Goal: Task Accomplishment & Management: Complete application form

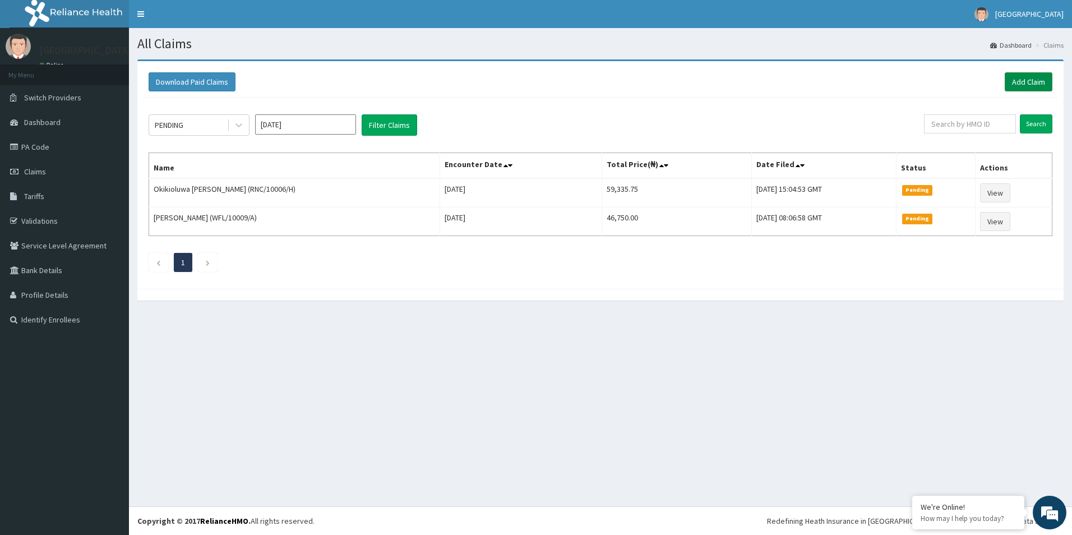
click at [1032, 82] on link "Add Claim" at bounding box center [1029, 81] width 48 height 19
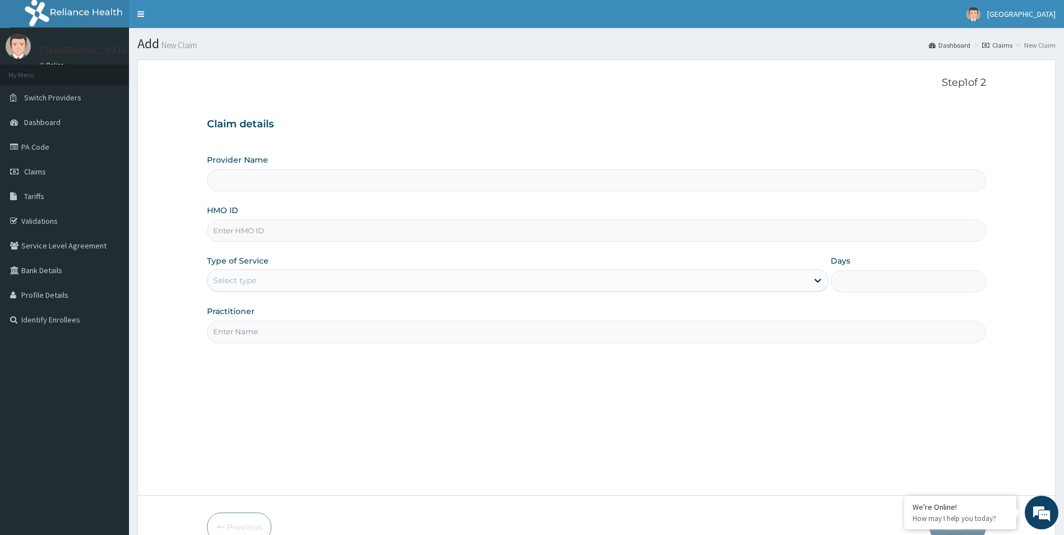
type input "Mother and Child Hospital - Omole"
click at [470, 232] on input "HMO ID" at bounding box center [596, 231] width 779 height 22
paste input "COO/10002/A"
type input "COO/10002/A"
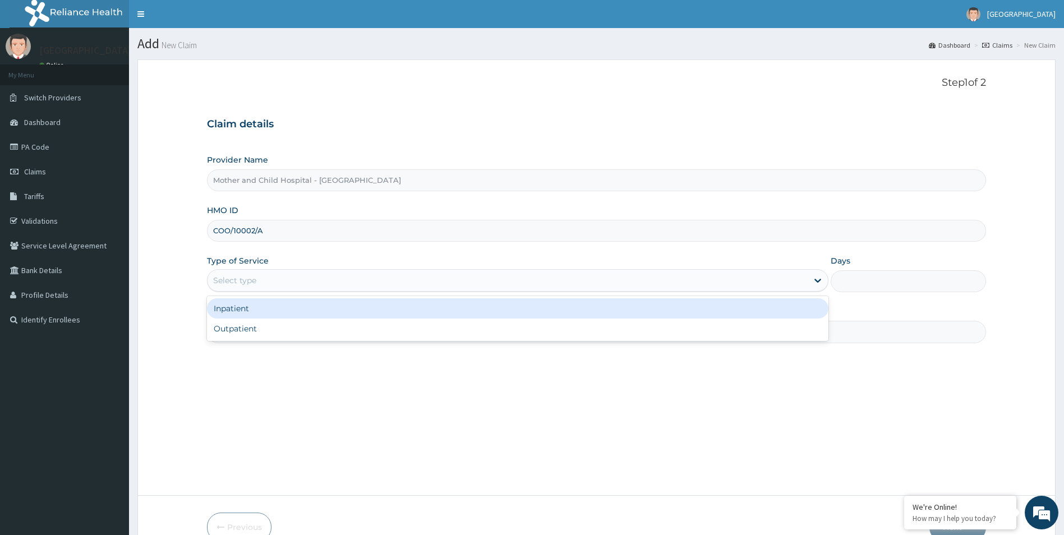
drag, startPoint x: 460, startPoint y: 286, endPoint x: 454, endPoint y: 336, distance: 50.8
click at [460, 294] on div "Provider Name Mother and Child Hospital - Omole HMO ID COO/10002/A Type of Serv…" at bounding box center [596, 248] width 779 height 188
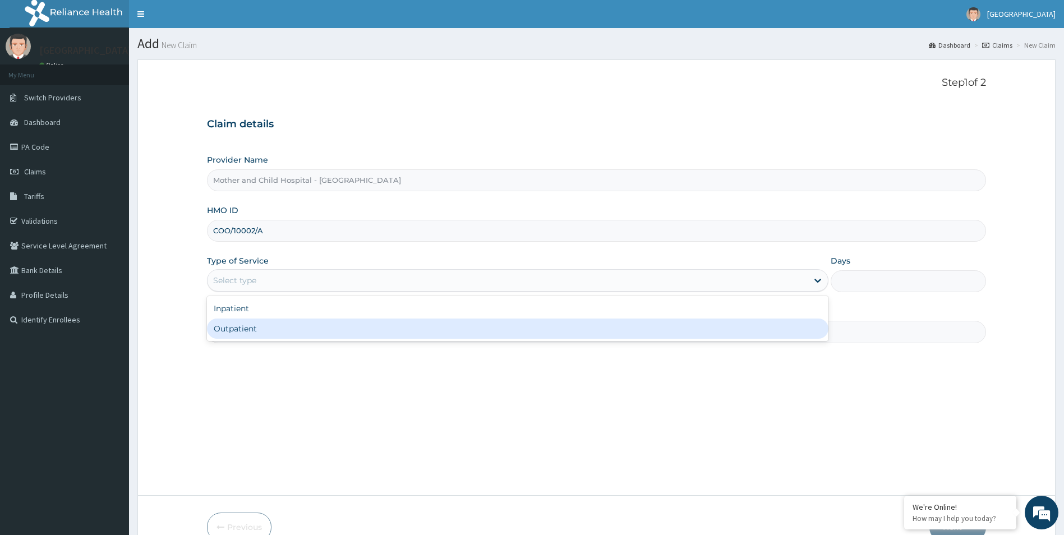
click at [454, 338] on div "Outpatient" at bounding box center [518, 328] width 622 height 20
type input "1"
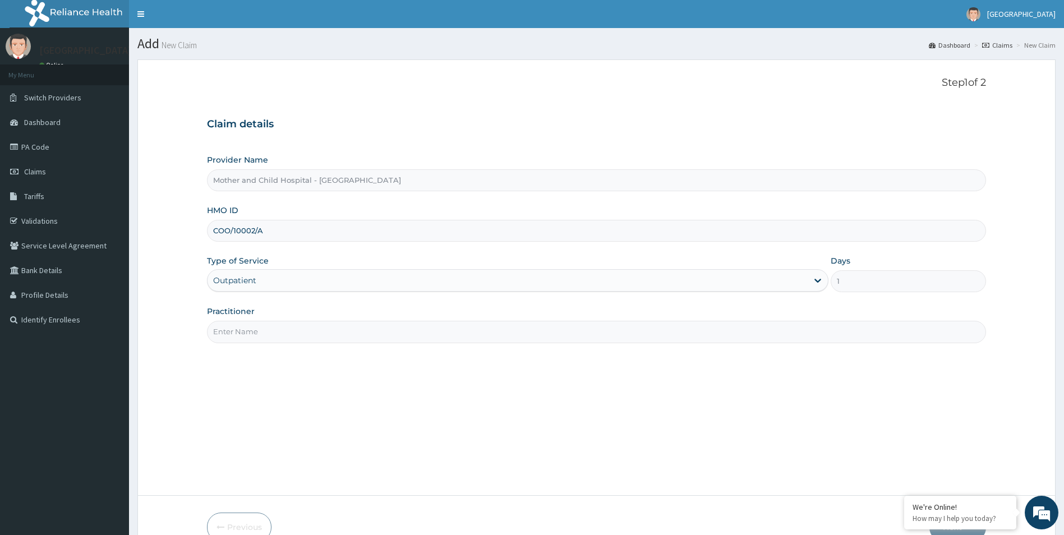
click at [454, 330] on input "Practitioner" at bounding box center [596, 332] width 779 height 22
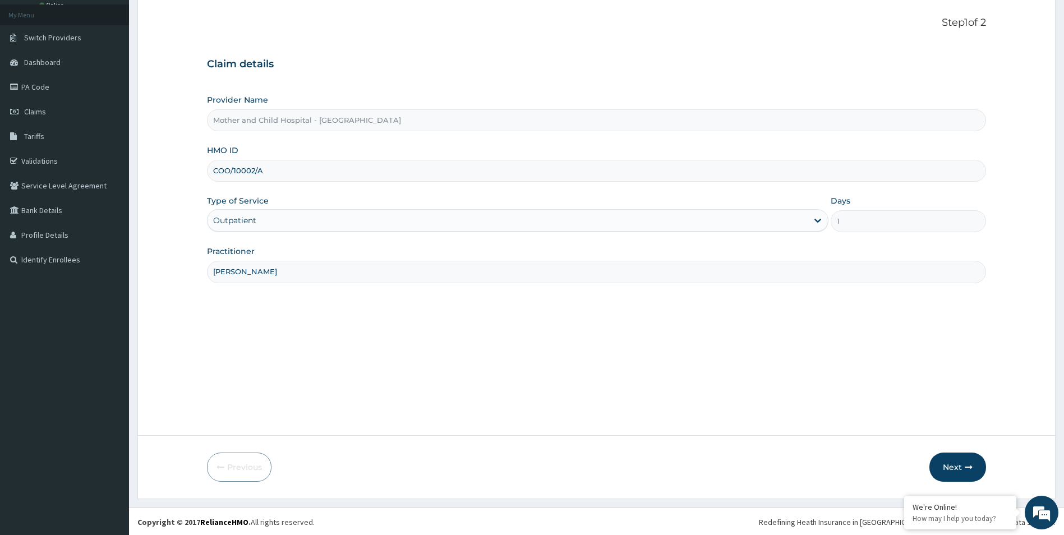
scroll to position [61, 0]
type input "DR UGWU"
click at [955, 465] on button "Next" at bounding box center [957, 465] width 57 height 29
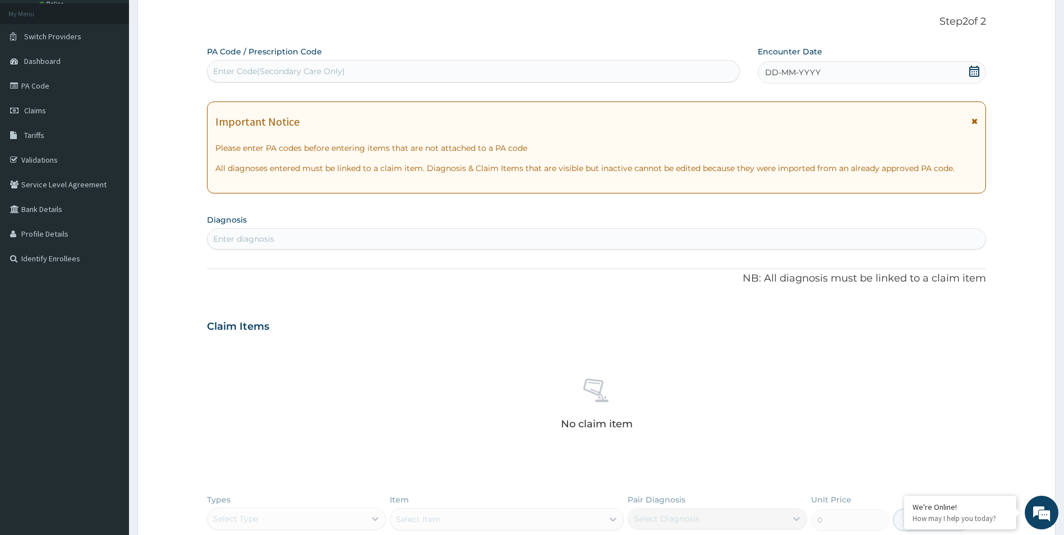
click at [974, 124] on icon at bounding box center [974, 121] width 6 height 8
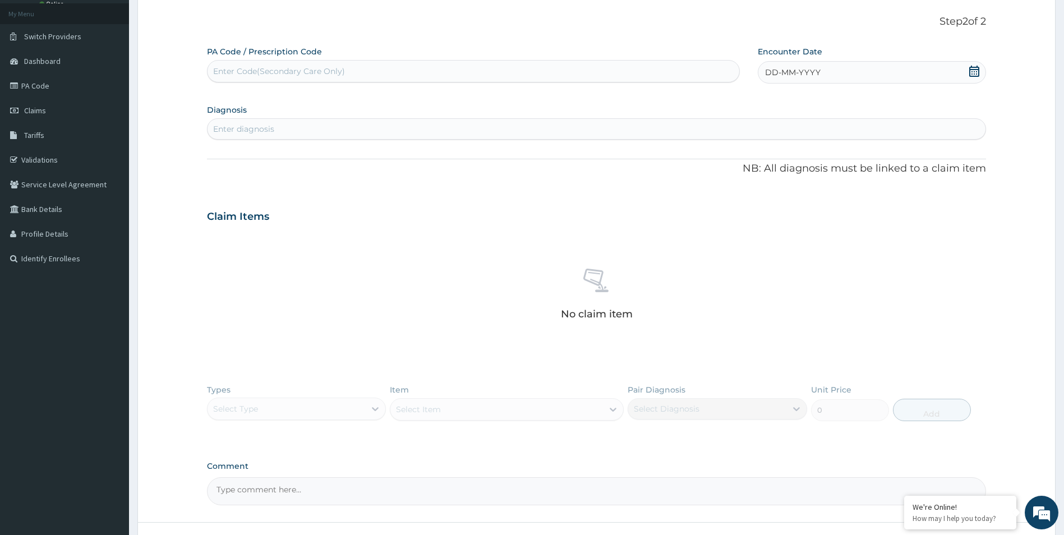
drag, startPoint x: 974, startPoint y: 72, endPoint x: 945, endPoint y: 94, distance: 36.1
click at [973, 72] on icon at bounding box center [973, 71] width 11 height 11
drag, startPoint x: 839, startPoint y: 178, endPoint x: 817, endPoint y: 177, distance: 21.9
click at [830, 179] on div "10 11 12 13 14 15 16" at bounding box center [802, 179] width 131 height 19
click at [840, 175] on div "15" at bounding box center [839, 179] width 17 height 17
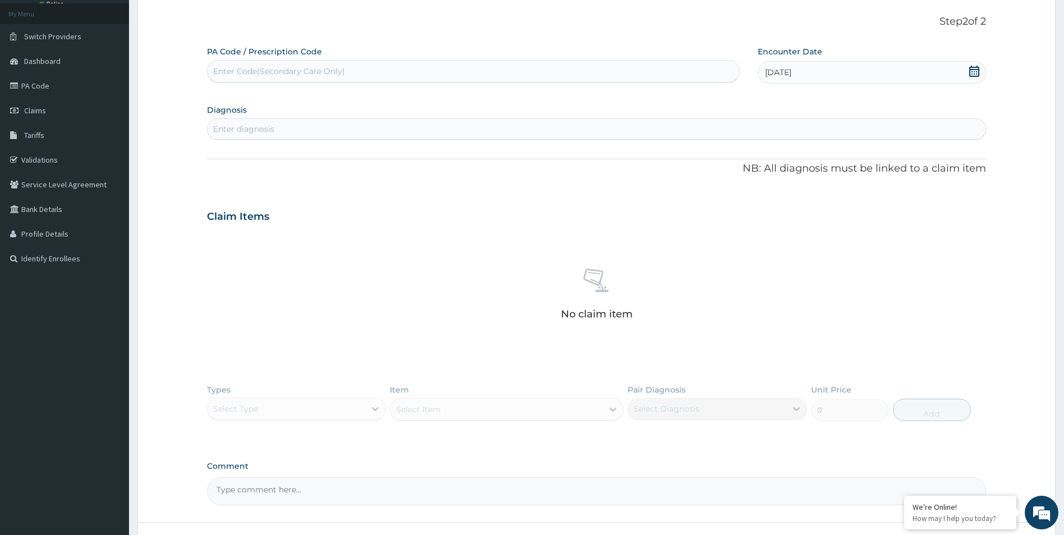
click at [538, 130] on div "Enter diagnosis" at bounding box center [596, 129] width 778 height 18
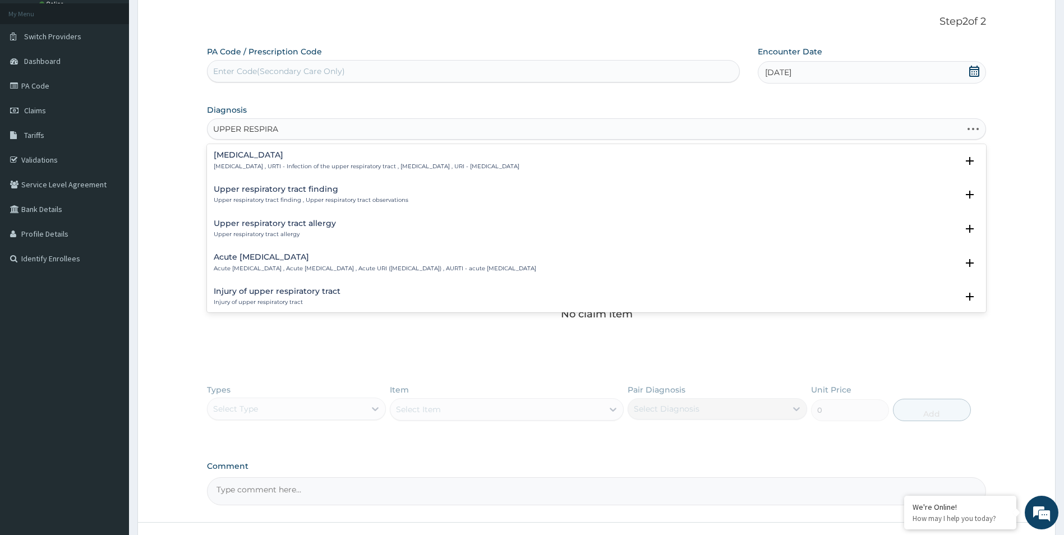
type input "UPPER RESPIRAT"
click at [296, 159] on h4 "Upper respiratory infection" at bounding box center [367, 155] width 306 height 8
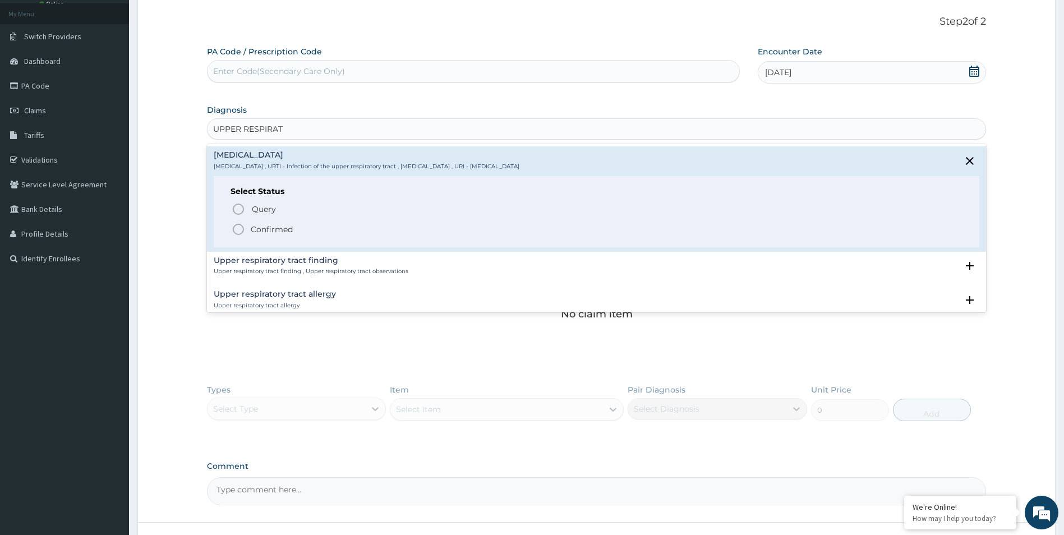
click at [242, 229] on icon "status option filled" at bounding box center [238, 229] width 13 height 13
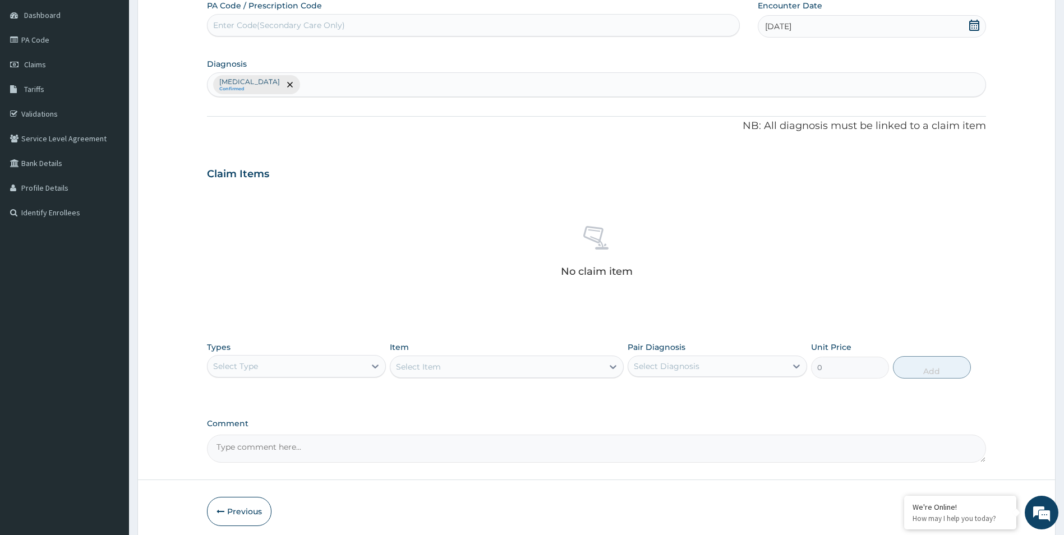
scroll to position [153, 0]
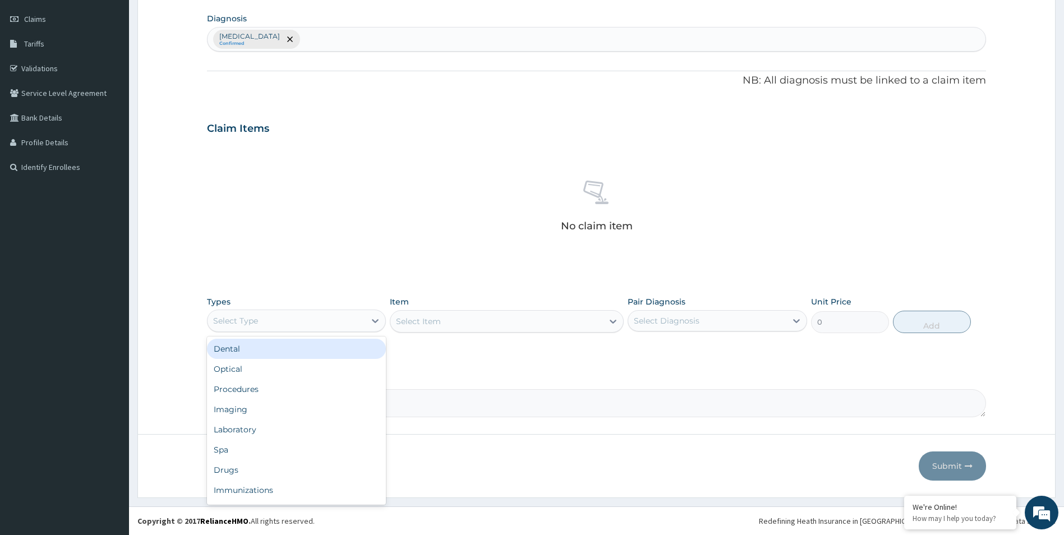
click at [353, 313] on div "Select Type" at bounding box center [286, 321] width 158 height 18
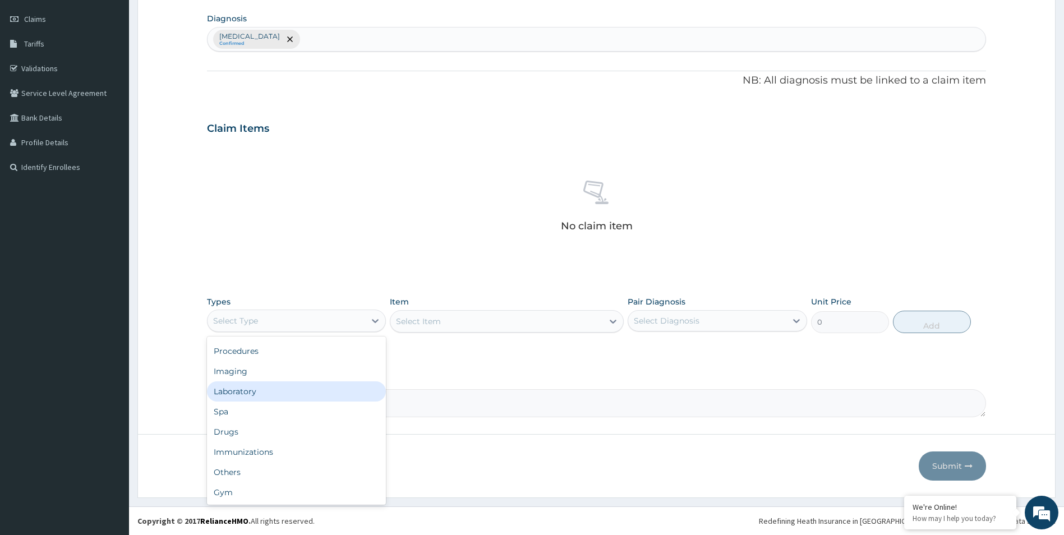
drag, startPoint x: 278, startPoint y: 390, endPoint x: 557, endPoint y: 311, distance: 290.6
click at [281, 390] on div "Laboratory" at bounding box center [296, 391] width 179 height 20
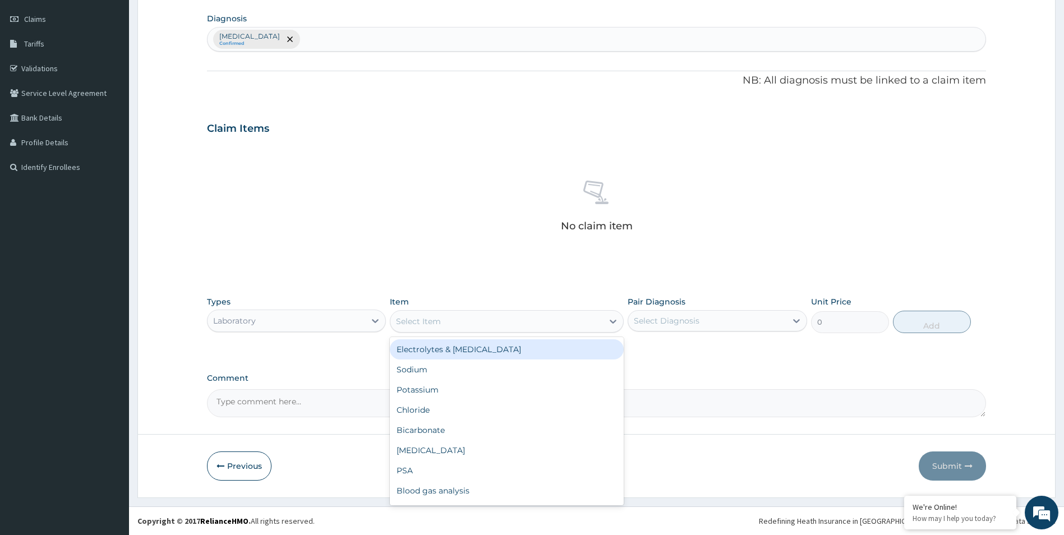
click at [580, 326] on div "Select Item" at bounding box center [496, 321] width 212 height 18
type input "G"
type input "FB"
drag, startPoint x: 580, startPoint y: 354, endPoint x: 632, endPoint y: 316, distance: 64.6
click at [581, 353] on div "Full Blood Count(FBC)" at bounding box center [507, 349] width 234 height 20
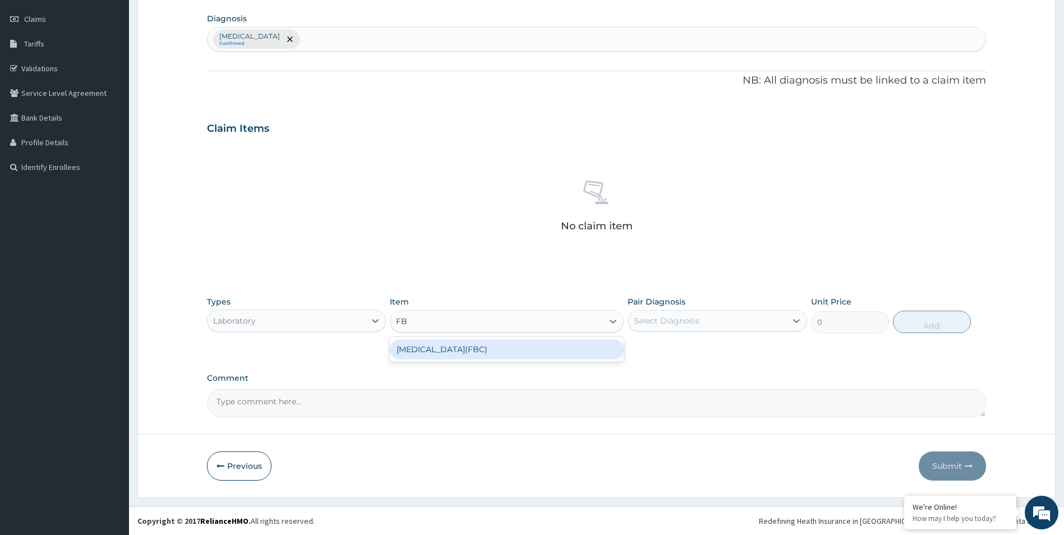
type input "4675"
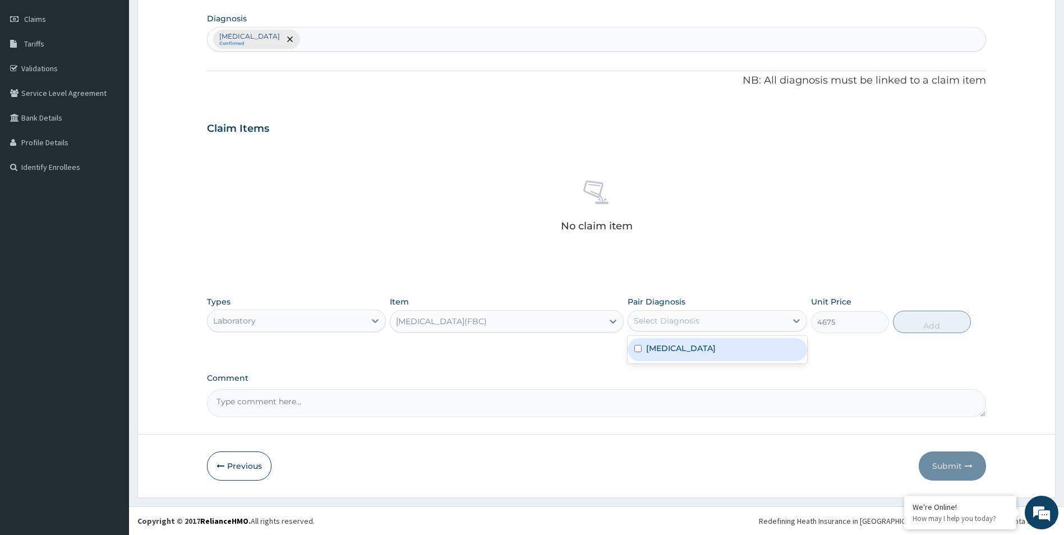
drag, startPoint x: 642, startPoint y: 323, endPoint x: 649, endPoint y: 336, distance: 14.5
click at [643, 323] on div "Select Diagnosis" at bounding box center [667, 320] width 66 height 11
click at [653, 351] on label "Upper respiratory infection" at bounding box center [681, 348] width 70 height 11
checkbox input "true"
drag, startPoint x: 927, startPoint y: 326, endPoint x: 871, endPoint y: 345, distance: 58.9
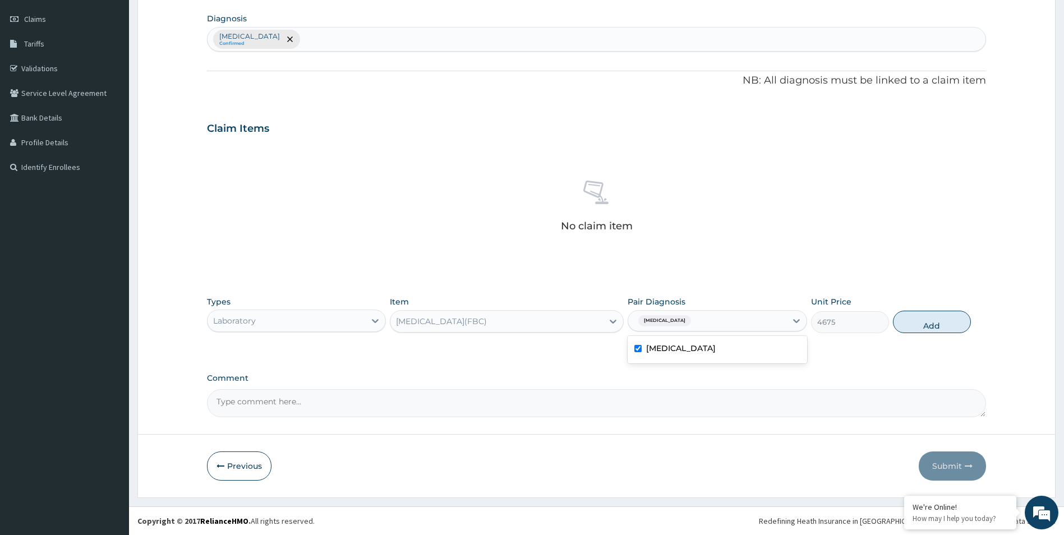
click at [927, 326] on button "Add" at bounding box center [932, 322] width 78 height 22
type input "0"
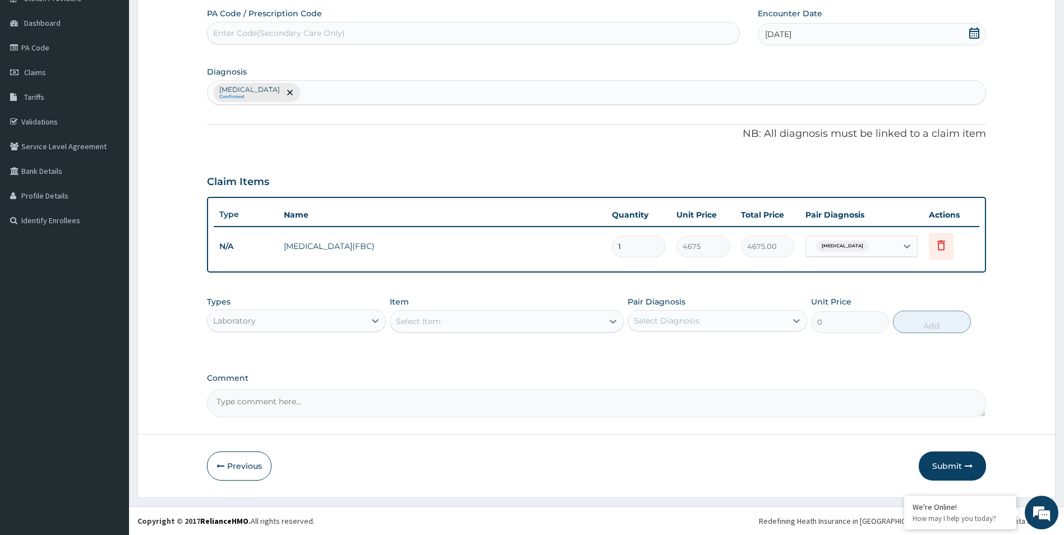
scroll to position [99, 0]
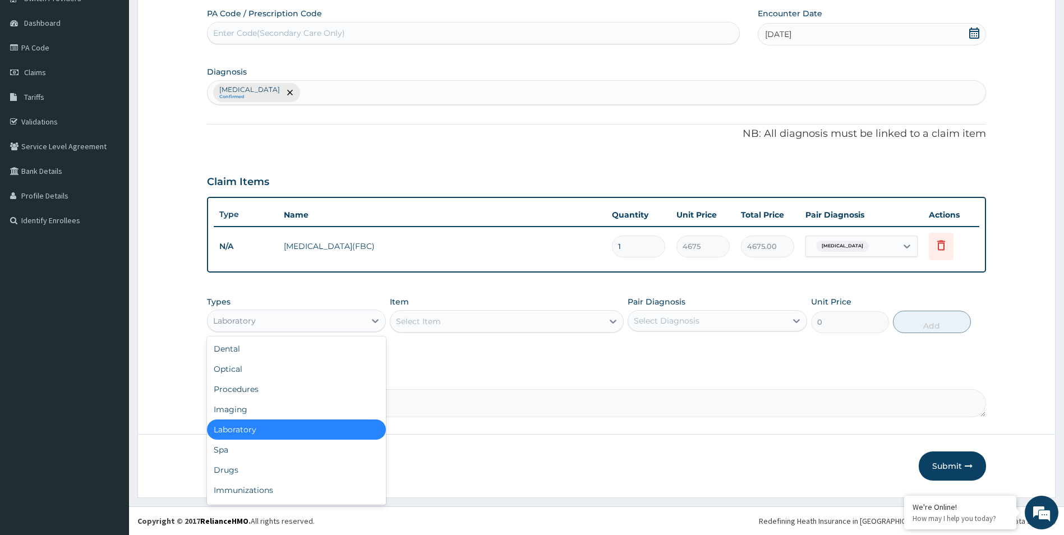
click at [280, 325] on div "Laboratory" at bounding box center [286, 321] width 158 height 18
click at [258, 391] on div "Procedures" at bounding box center [296, 389] width 179 height 20
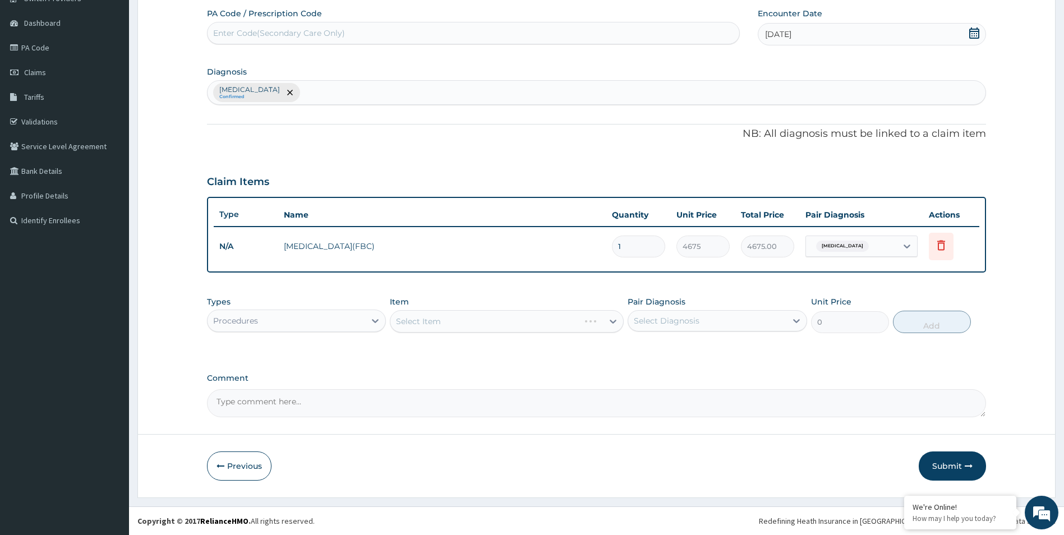
click at [580, 326] on div "Select Item" at bounding box center [507, 321] width 234 height 22
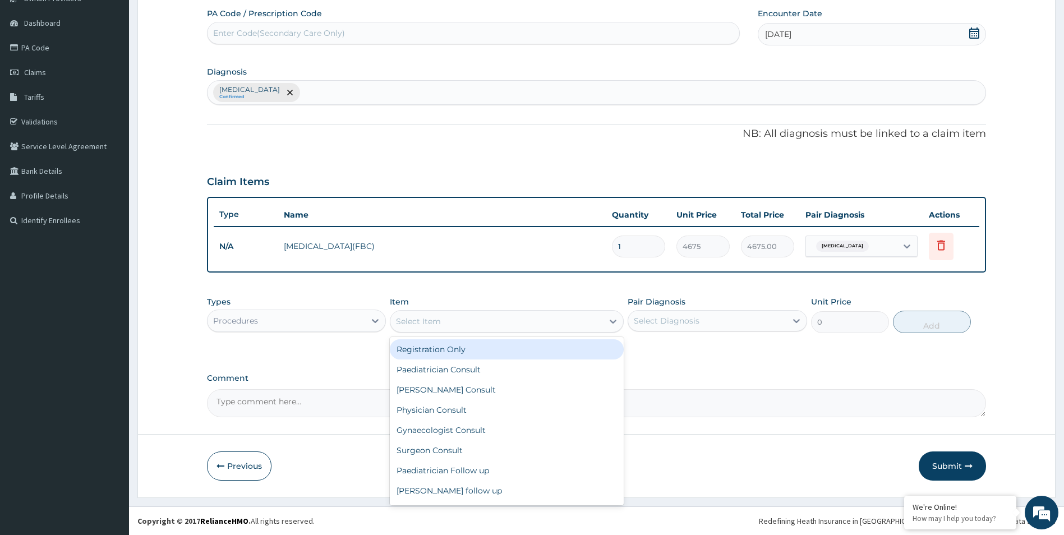
click at [574, 317] on div "Select Item" at bounding box center [496, 321] width 212 height 18
type input "GP"
click at [558, 347] on div "Consultation Only (GP)" at bounding box center [507, 349] width 234 height 20
type input "6250"
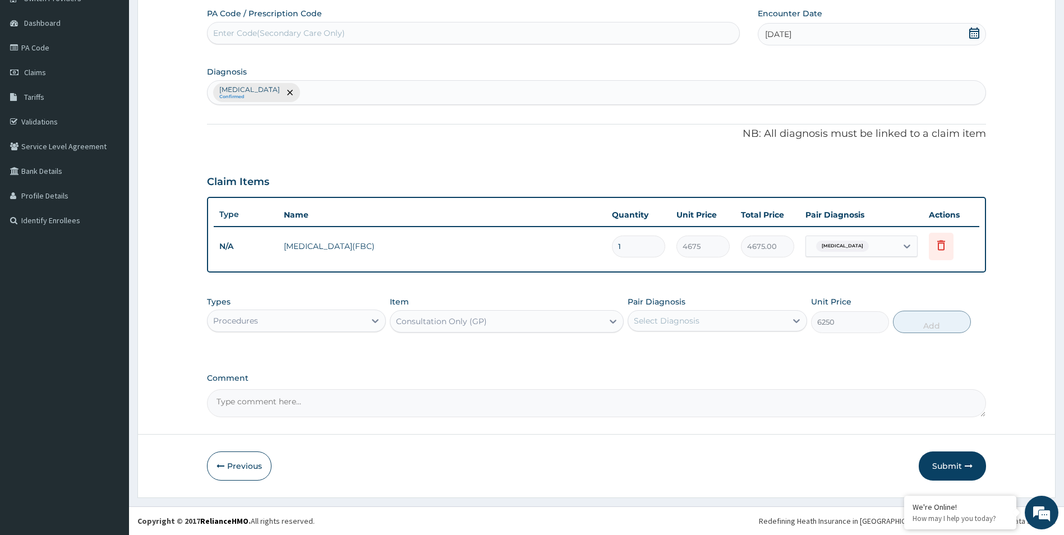
drag, startPoint x: 716, startPoint y: 316, endPoint x: 719, endPoint y: 326, distance: 10.6
click at [717, 316] on div "Select Diagnosis" at bounding box center [707, 321] width 158 height 18
drag, startPoint x: 718, startPoint y: 350, endPoint x: 883, endPoint y: 318, distance: 167.4
click at [715, 351] on label "Upper respiratory infection" at bounding box center [681, 348] width 70 height 11
checkbox input "true"
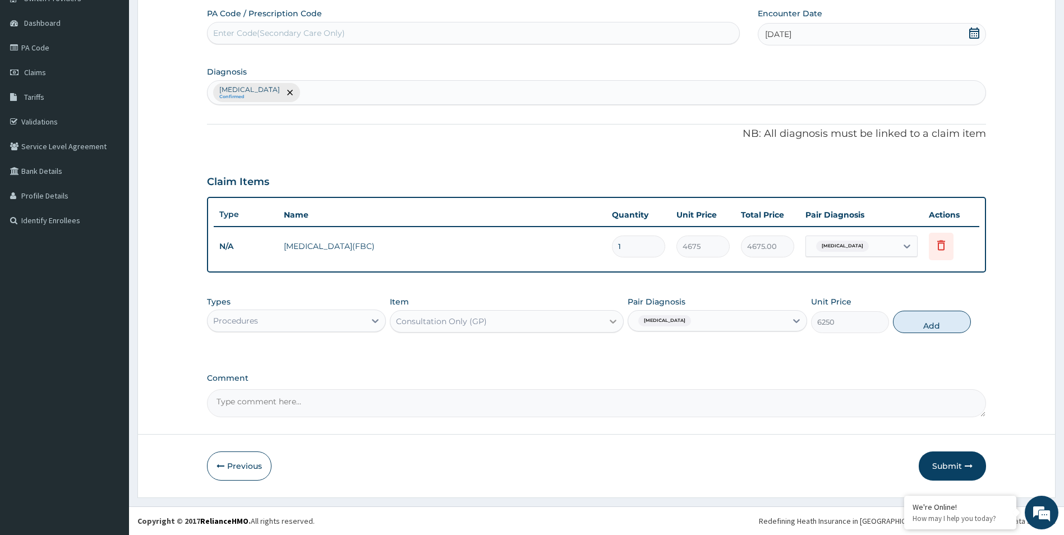
drag, startPoint x: 934, startPoint y: 325, endPoint x: 604, endPoint y: 367, distance: 333.0
click at [933, 325] on button "Add" at bounding box center [932, 322] width 78 height 22
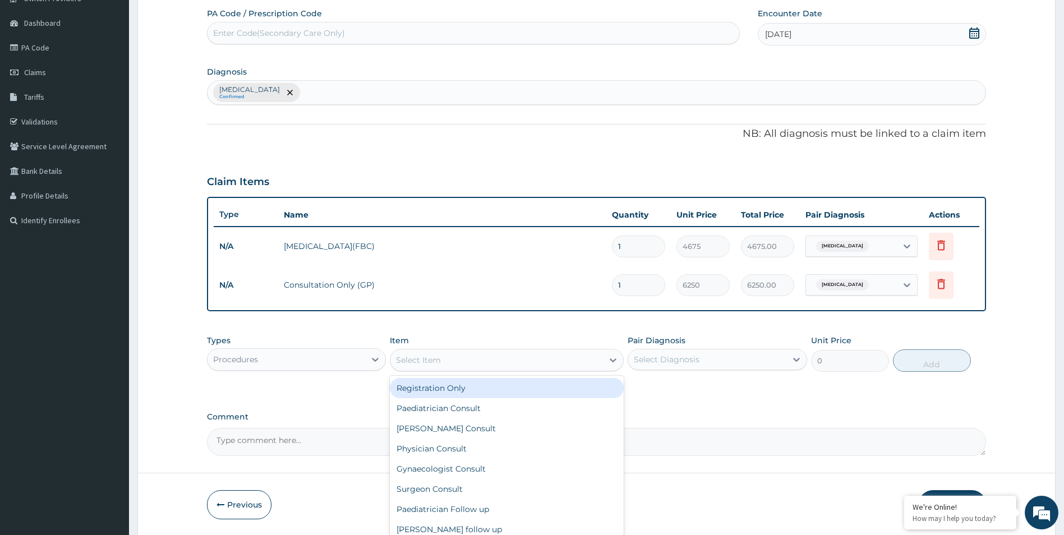
click at [476, 354] on div "Select Item" at bounding box center [496, 360] width 212 height 18
click at [463, 389] on div "Registration Only" at bounding box center [507, 388] width 234 height 20
type input "3750"
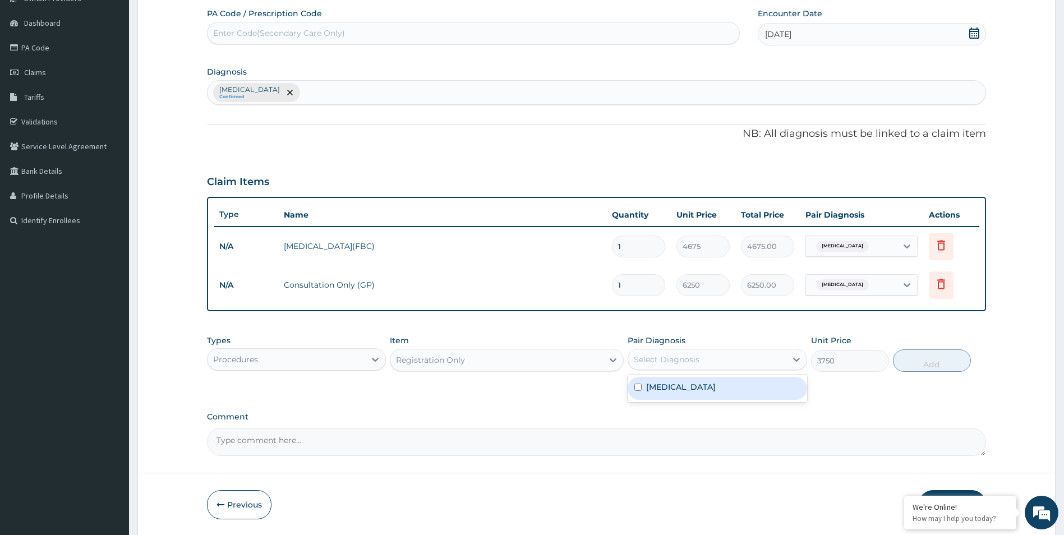
drag, startPoint x: 717, startPoint y: 360, endPoint x: 717, endPoint y: 379, distance: 19.1
click at [717, 361] on div "Select Diagnosis" at bounding box center [707, 359] width 158 height 18
drag, startPoint x: 717, startPoint y: 385, endPoint x: 726, endPoint y: 384, distance: 9.0
click at [715, 385] on label "Upper respiratory infection" at bounding box center [681, 386] width 70 height 11
checkbox input "true"
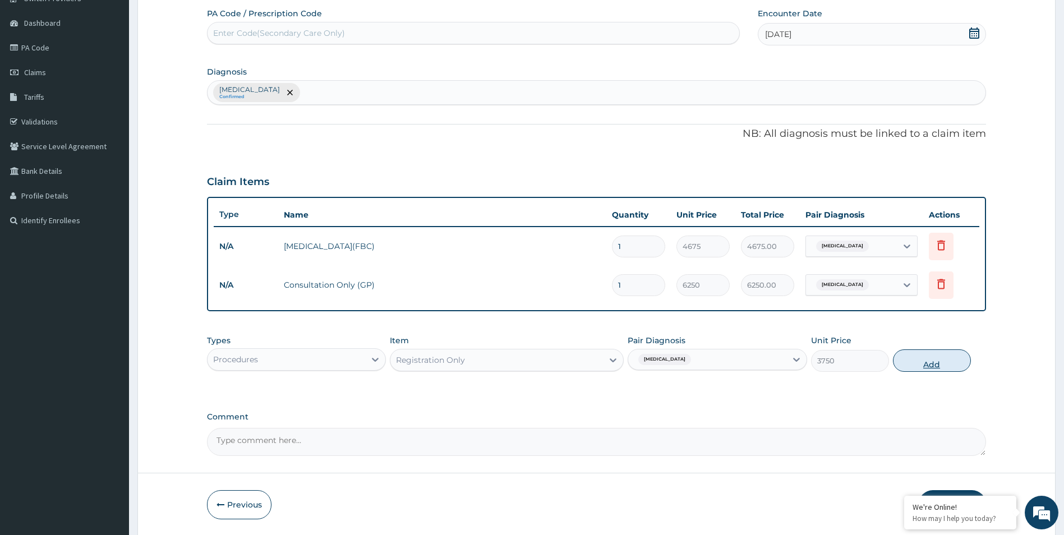
click at [927, 362] on button "Add" at bounding box center [932, 360] width 78 height 22
type input "0"
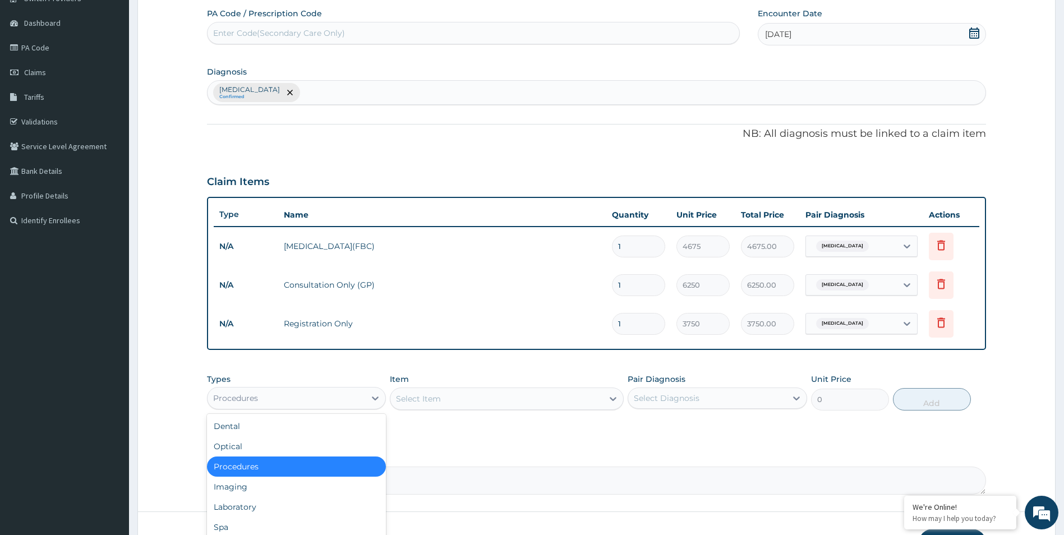
drag, startPoint x: 328, startPoint y: 398, endPoint x: 297, endPoint y: 449, distance: 60.1
click at [327, 400] on div "Procedures" at bounding box center [286, 398] width 158 height 18
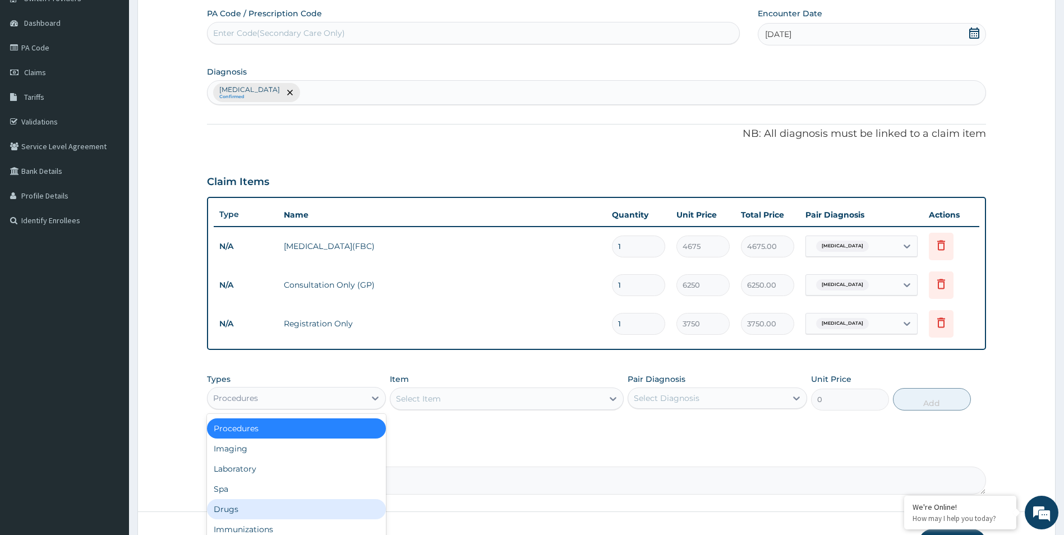
drag, startPoint x: 241, startPoint y: 507, endPoint x: 442, endPoint y: 447, distance: 210.2
click at [242, 507] on div "Drugs" at bounding box center [296, 509] width 179 height 20
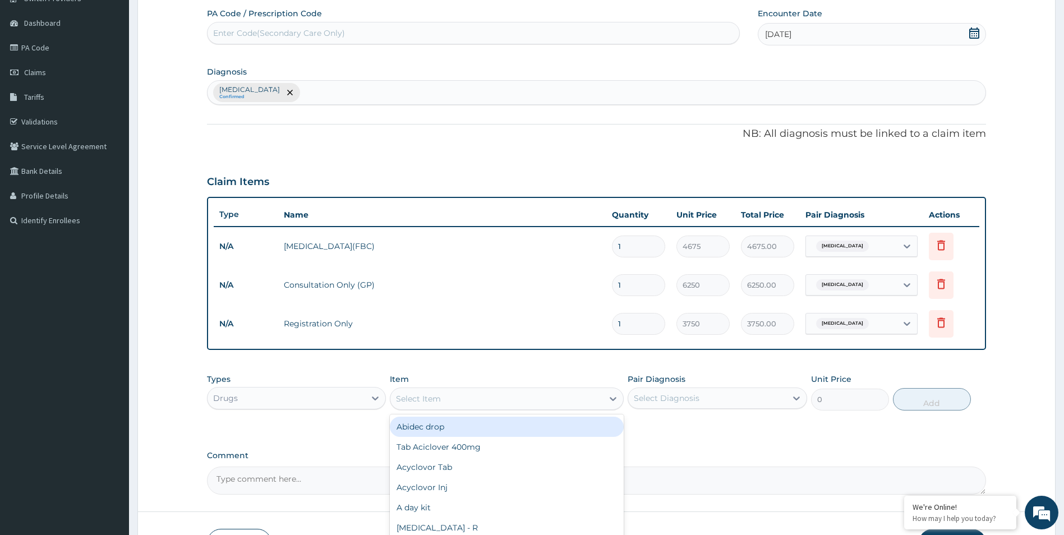
click at [505, 401] on div "Select Item" at bounding box center [496, 399] width 212 height 18
type input "C"
type input "BRONCH"
drag, startPoint x: 595, startPoint y: 419, endPoint x: 668, endPoint y: 399, distance: 74.9
click at [596, 419] on div "Broncholyte/Bromex" at bounding box center [507, 427] width 234 height 20
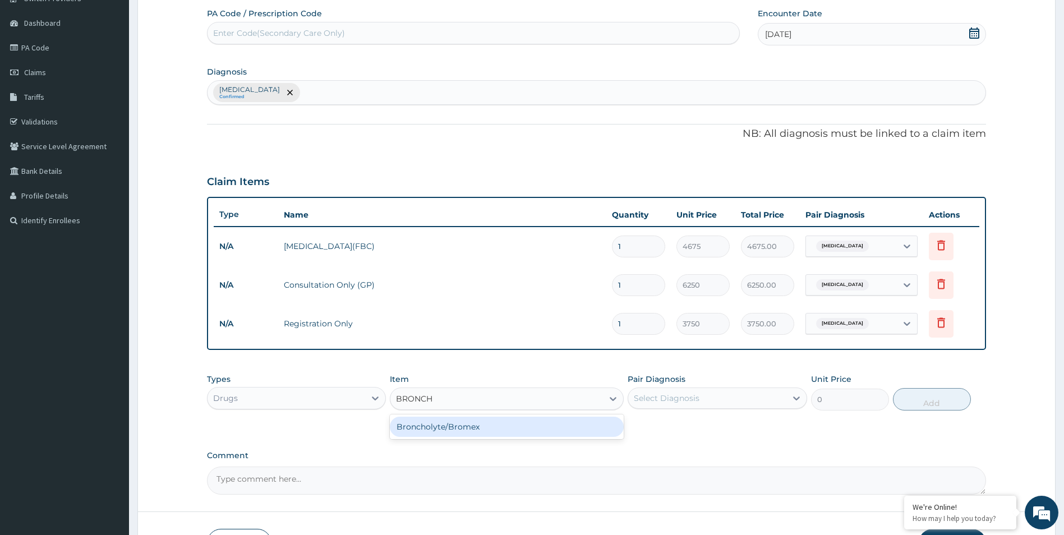
type input "701.25"
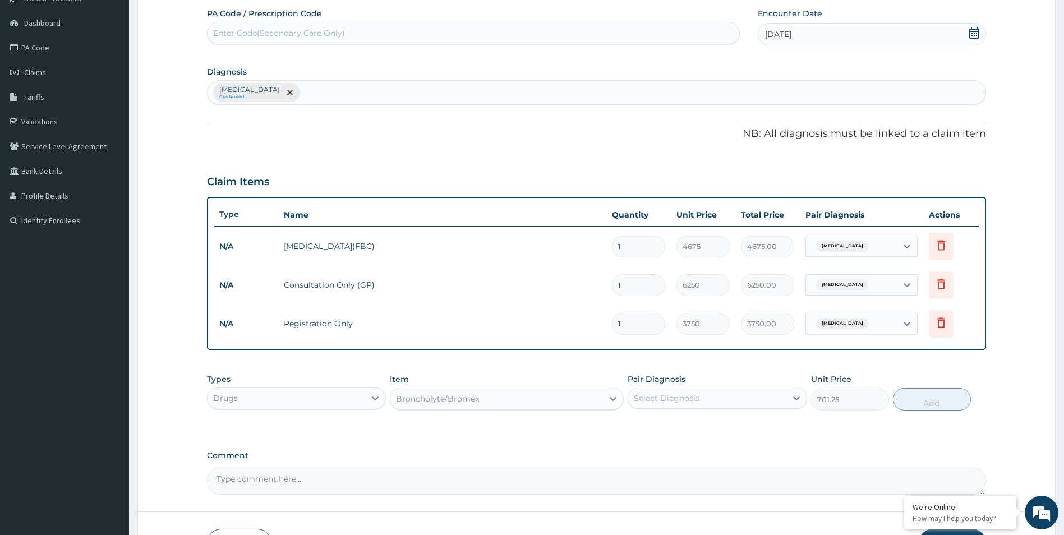
click at [671, 399] on div "Select Diagnosis" at bounding box center [667, 397] width 66 height 11
click at [681, 431] on div "Upper respiratory infection" at bounding box center [716, 426] width 179 height 23
checkbox input "true"
click at [932, 399] on button "Add" at bounding box center [932, 399] width 78 height 22
type input "0"
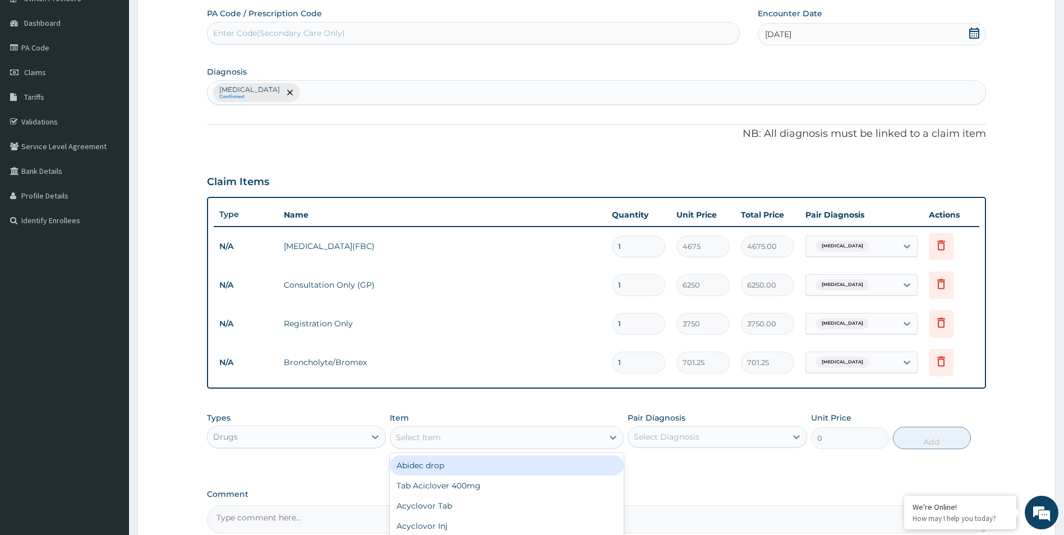
click at [445, 433] on div "Select Item" at bounding box center [496, 437] width 212 height 18
type input "CETIRI"
click at [487, 468] on div "Cetirizine 10mg" at bounding box center [507, 465] width 234 height 20
type input "65.45"
click at [658, 435] on div "Select Diagnosis" at bounding box center [667, 436] width 66 height 11
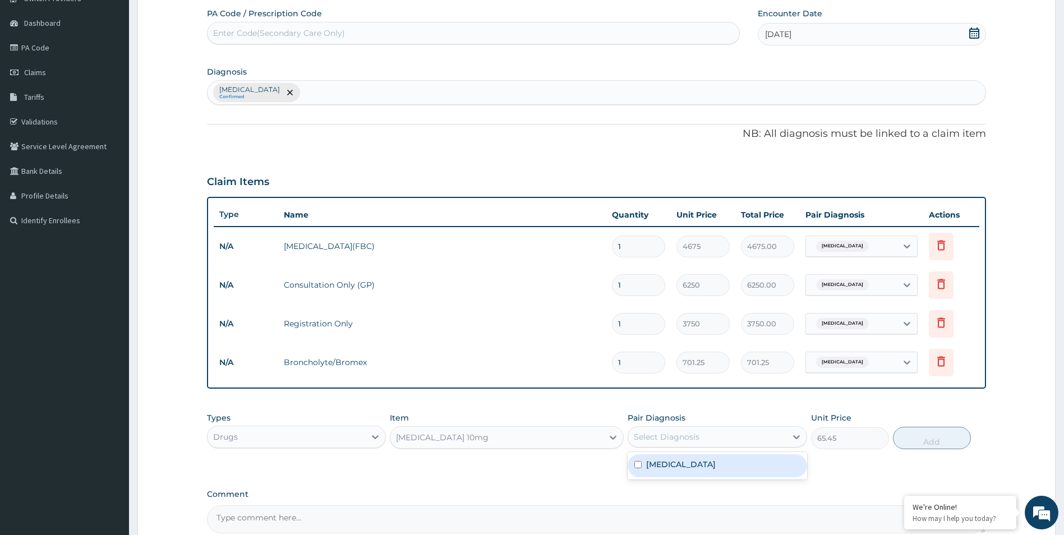
click at [666, 468] on label "Upper respiratory infection" at bounding box center [681, 464] width 70 height 11
checkbox input "true"
click at [930, 438] on button "Add" at bounding box center [932, 438] width 78 height 22
type input "0"
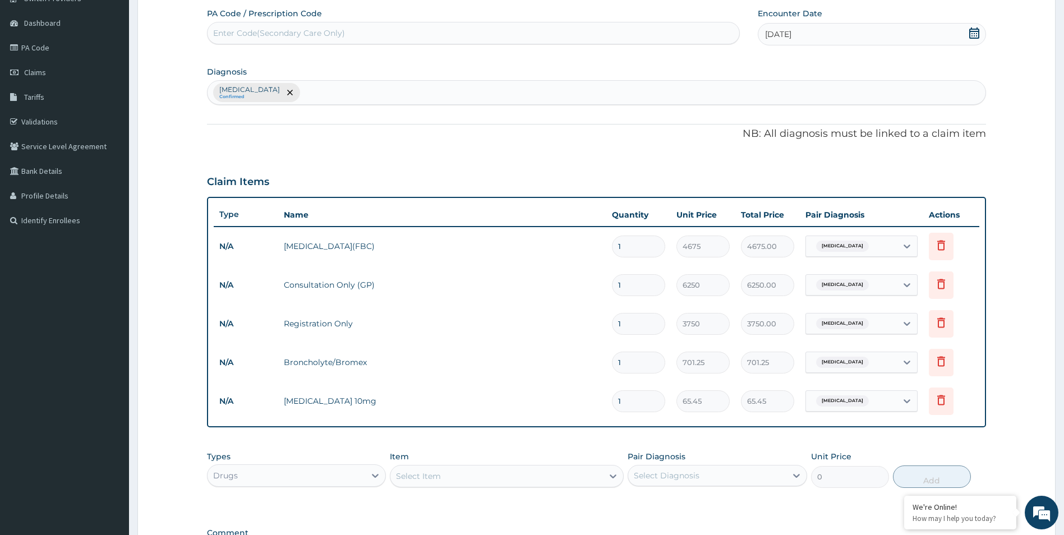
type input "0.00"
type input "5"
type input "327.25"
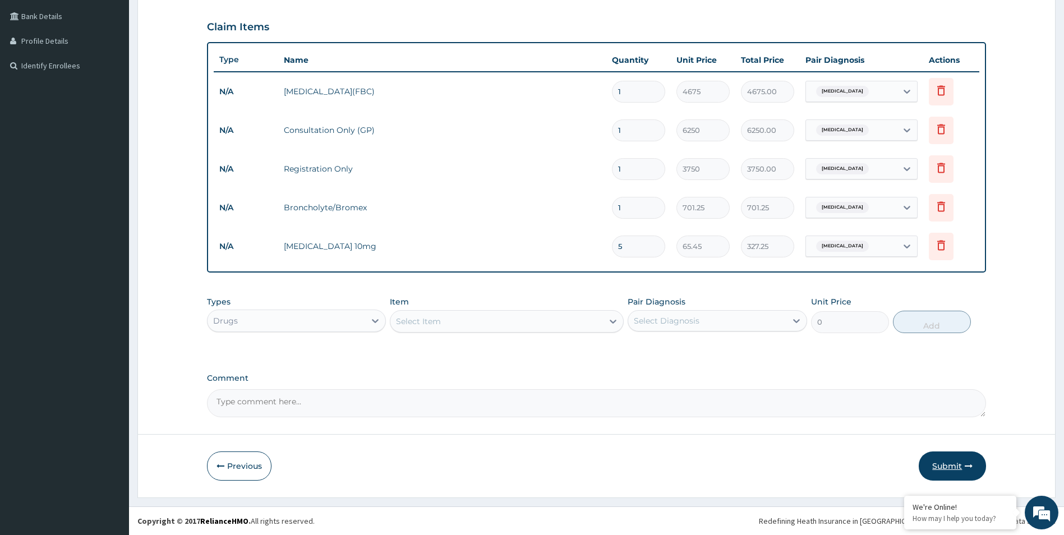
type input "5"
click at [959, 465] on button "Submit" at bounding box center [951, 465] width 67 height 29
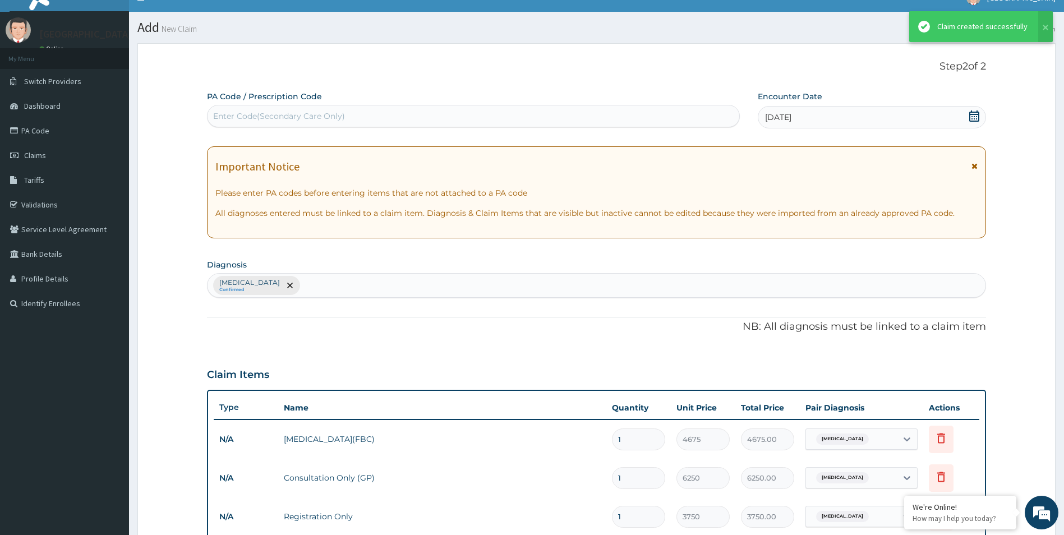
scroll to position [254, 0]
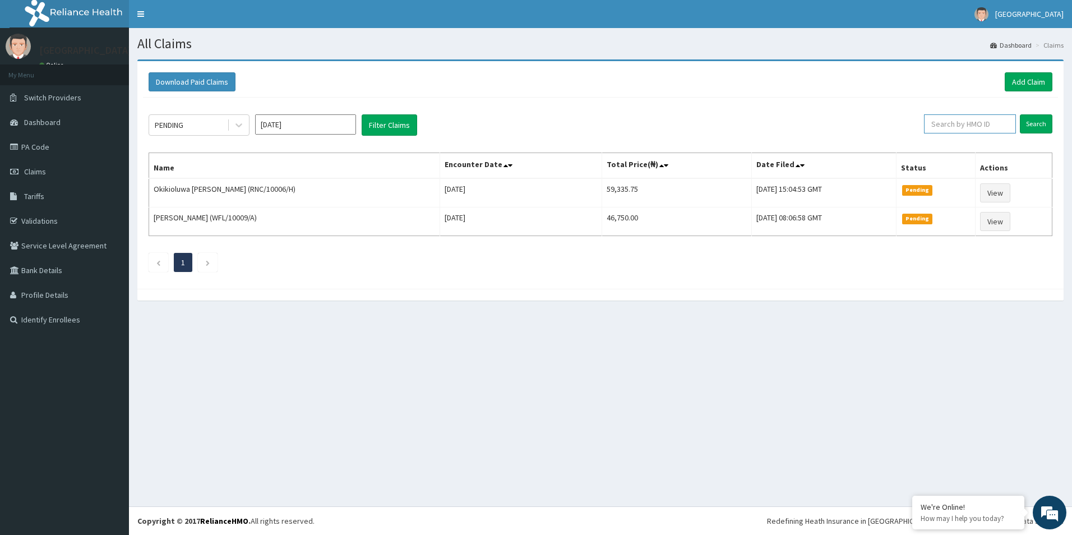
click at [958, 124] on input "text" at bounding box center [970, 123] width 92 height 19
paste input "COO/10002/A"
type input "COO/10002/A"
click at [1041, 121] on input "Search" at bounding box center [1036, 123] width 33 height 19
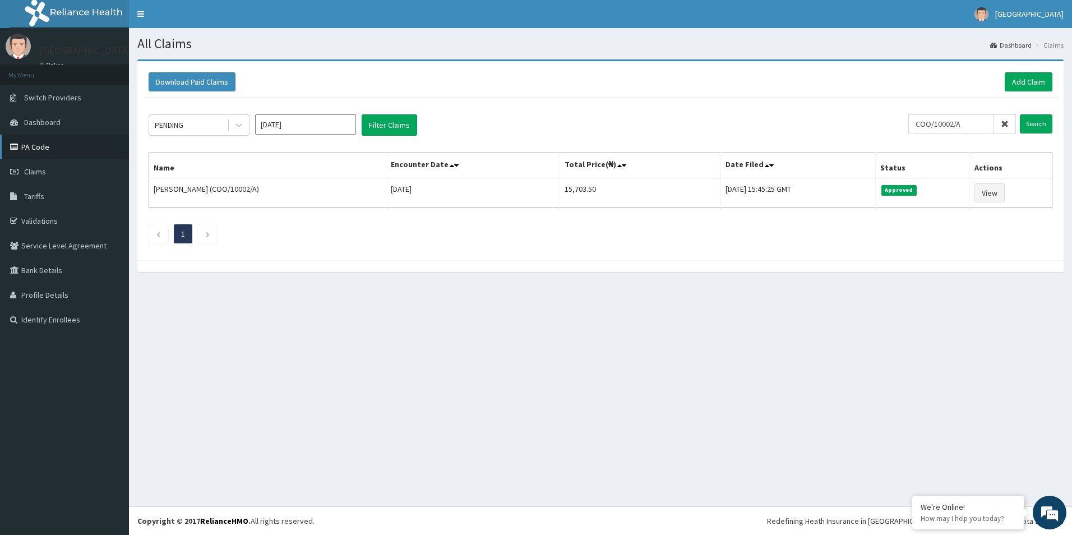
click at [39, 150] on link "PA Code" at bounding box center [64, 147] width 129 height 25
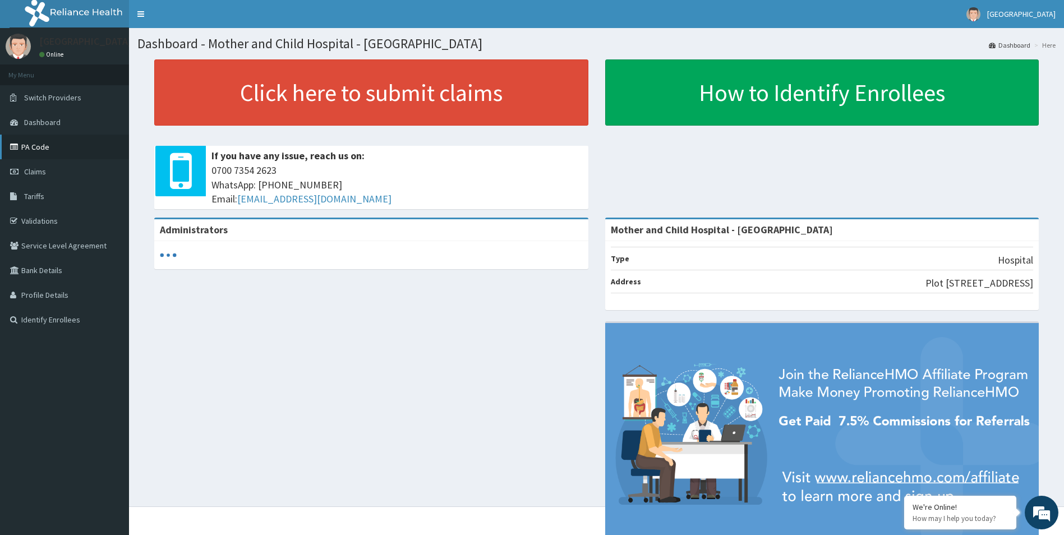
click at [30, 143] on link "PA Code" at bounding box center [64, 147] width 129 height 25
click at [35, 172] on span "Claims" at bounding box center [35, 172] width 22 height 10
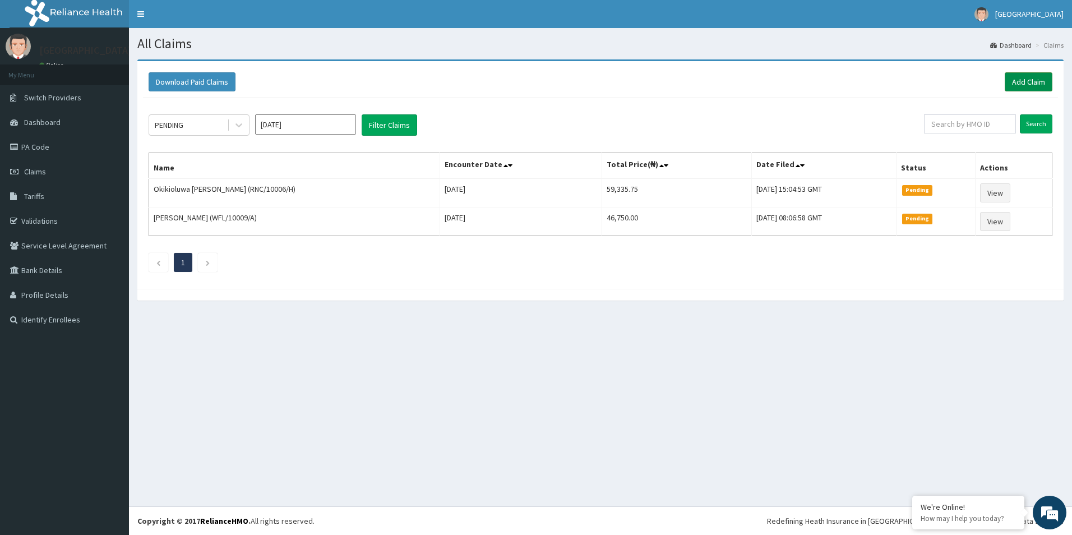
click at [1032, 85] on link "Add Claim" at bounding box center [1029, 81] width 48 height 19
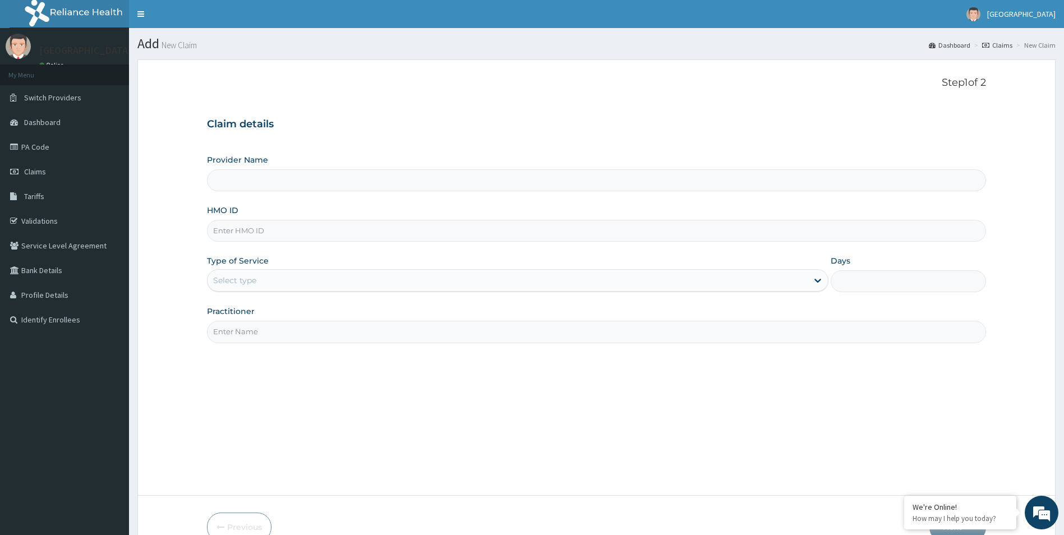
type input "Mother and Child Hospital - Omole"
click at [263, 225] on input "HMO ID" at bounding box center [596, 231] width 779 height 22
paste input "TMQ/10056/B"
type input "TMQ/10056/B"
drag, startPoint x: 260, startPoint y: 282, endPoint x: 261, endPoint y: 288, distance: 5.9
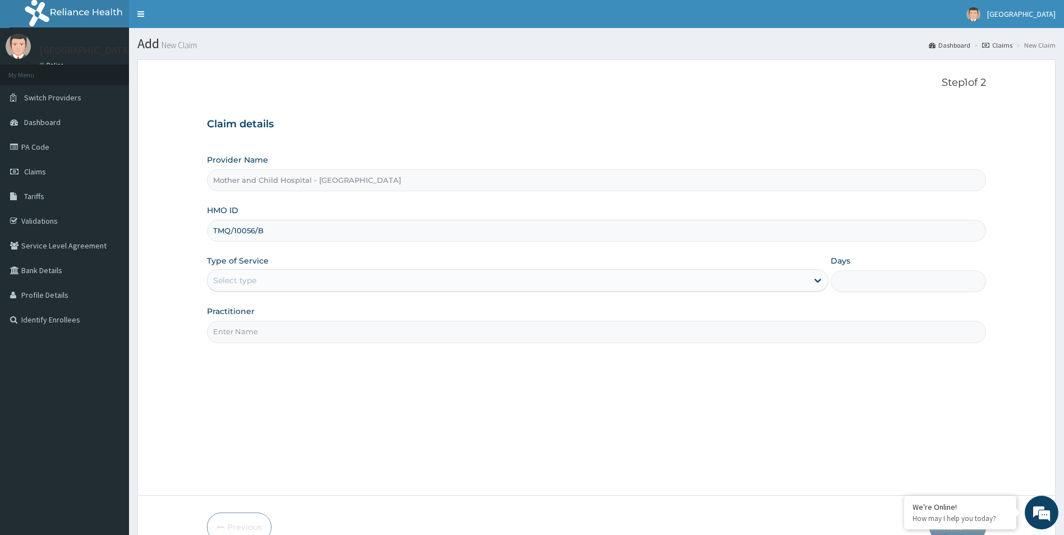
click at [261, 282] on div "Select type" at bounding box center [507, 280] width 600 height 18
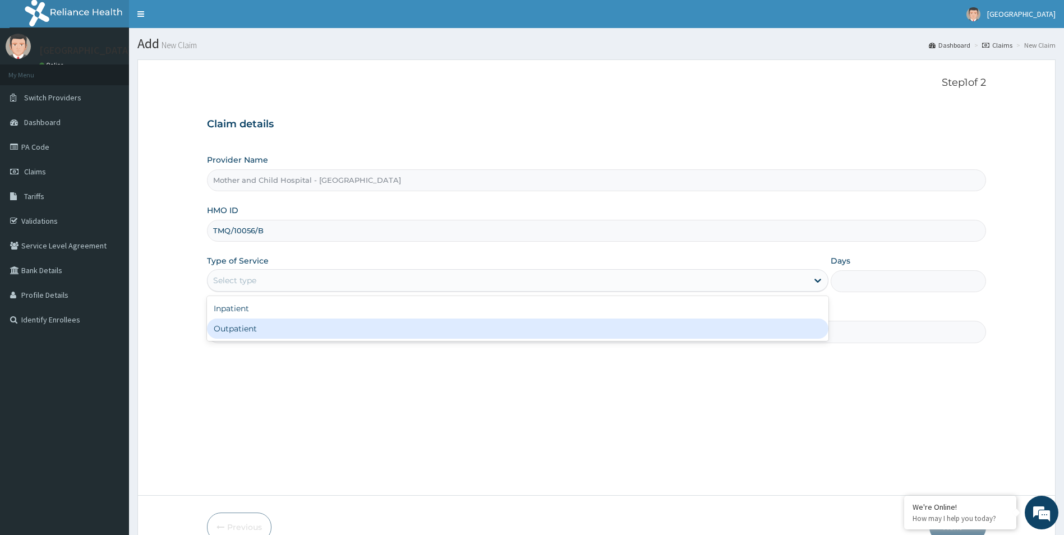
click at [256, 327] on div "Outpatient" at bounding box center [518, 328] width 622 height 20
type input "1"
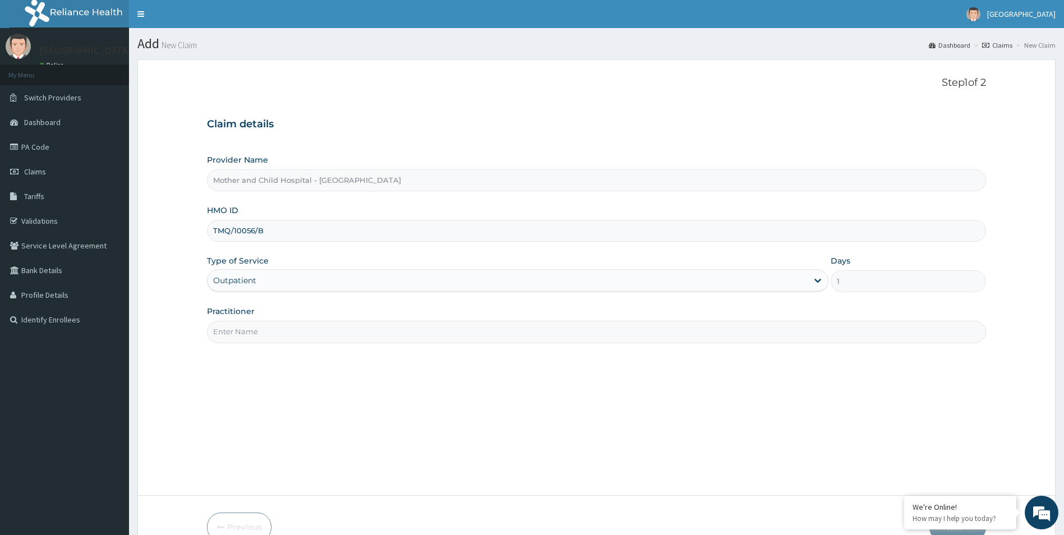
click at [252, 331] on input "Practitioner" at bounding box center [596, 332] width 779 height 22
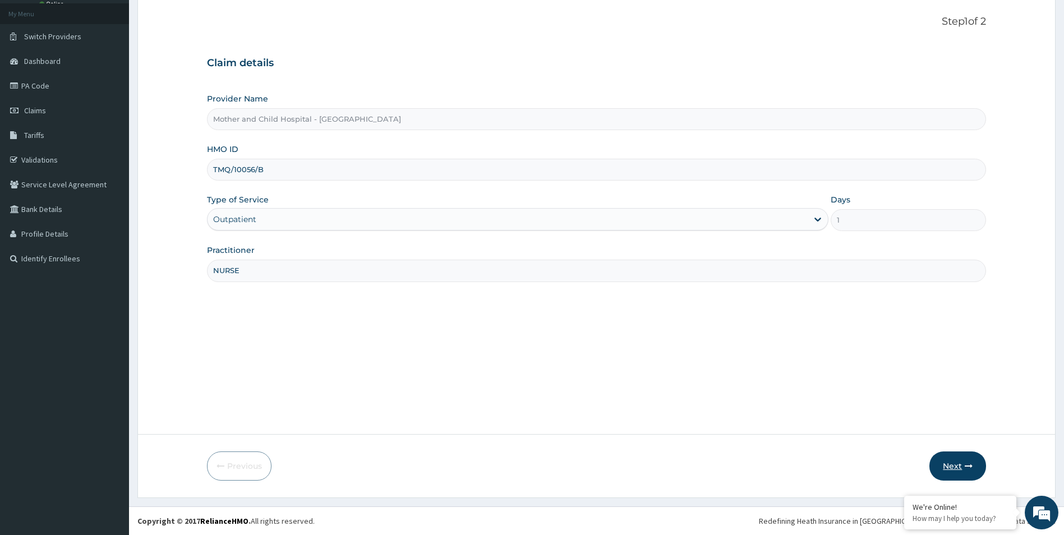
type input "NURSE"
click at [952, 467] on button "Next" at bounding box center [957, 465] width 57 height 29
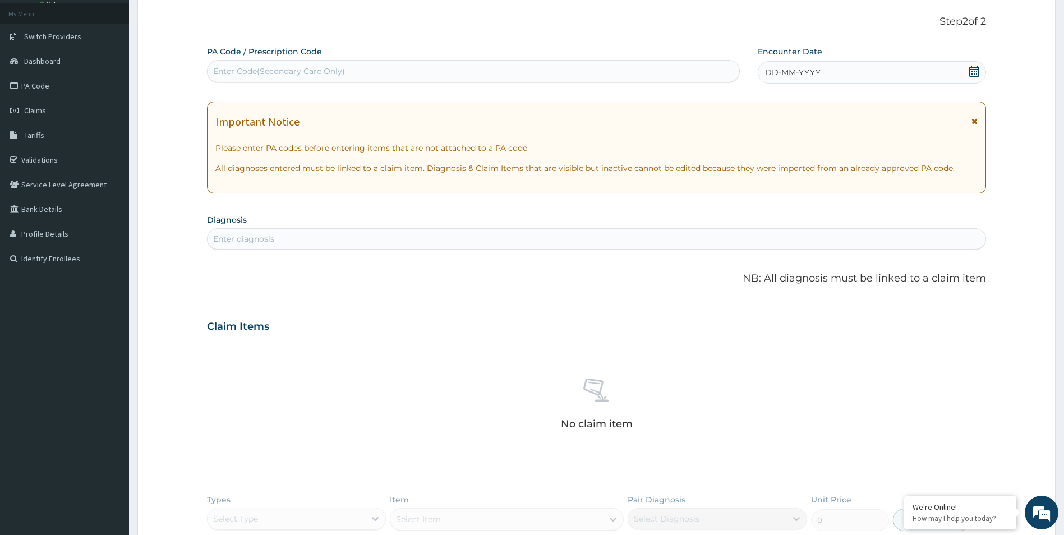
click at [552, 71] on div "Enter Code(Secondary Care Only)" at bounding box center [473, 71] width 532 height 18
paste input "PA/B86FBF"
type input "PA/B86FBF"
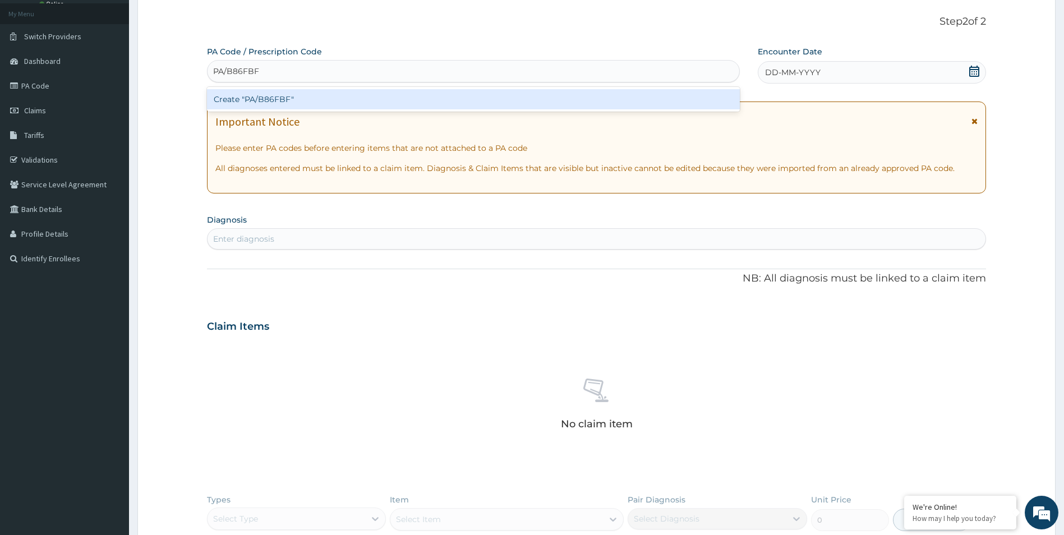
click at [496, 98] on div "Create "PA/B86FBF"" at bounding box center [473, 99] width 533 height 20
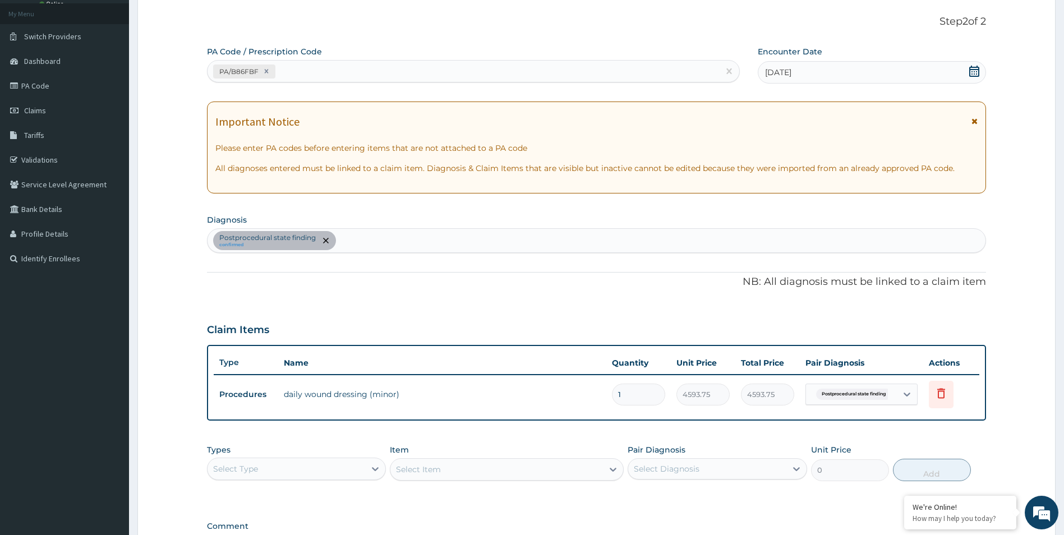
click at [978, 118] on div "Important Notice Please enter PA codes before entering items that are not attac…" at bounding box center [596, 147] width 779 height 92
click at [975, 119] on icon at bounding box center [974, 121] width 6 height 8
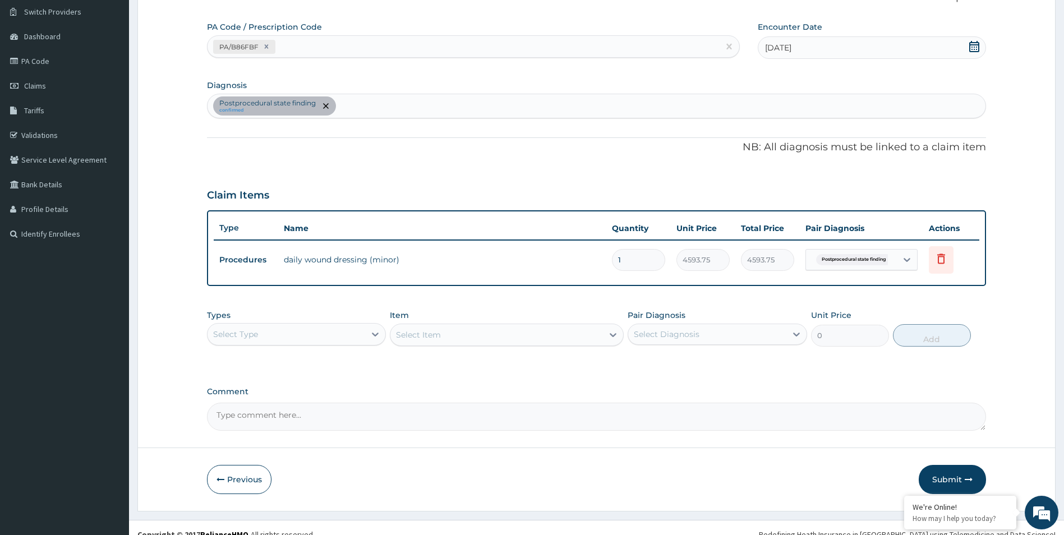
scroll to position [99, 0]
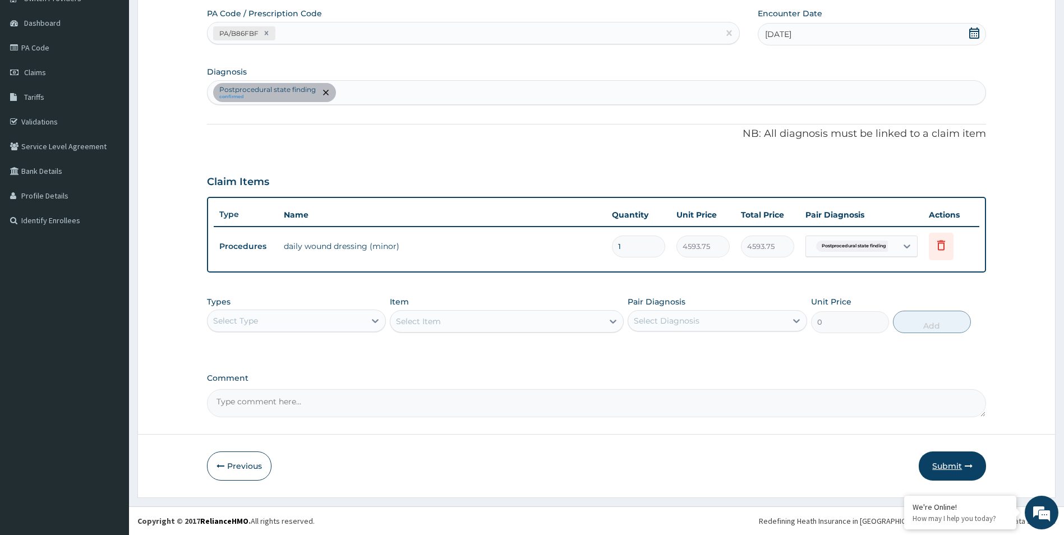
click at [957, 465] on button "Submit" at bounding box center [951, 465] width 67 height 29
